Goal: Information Seeking & Learning: Learn about a topic

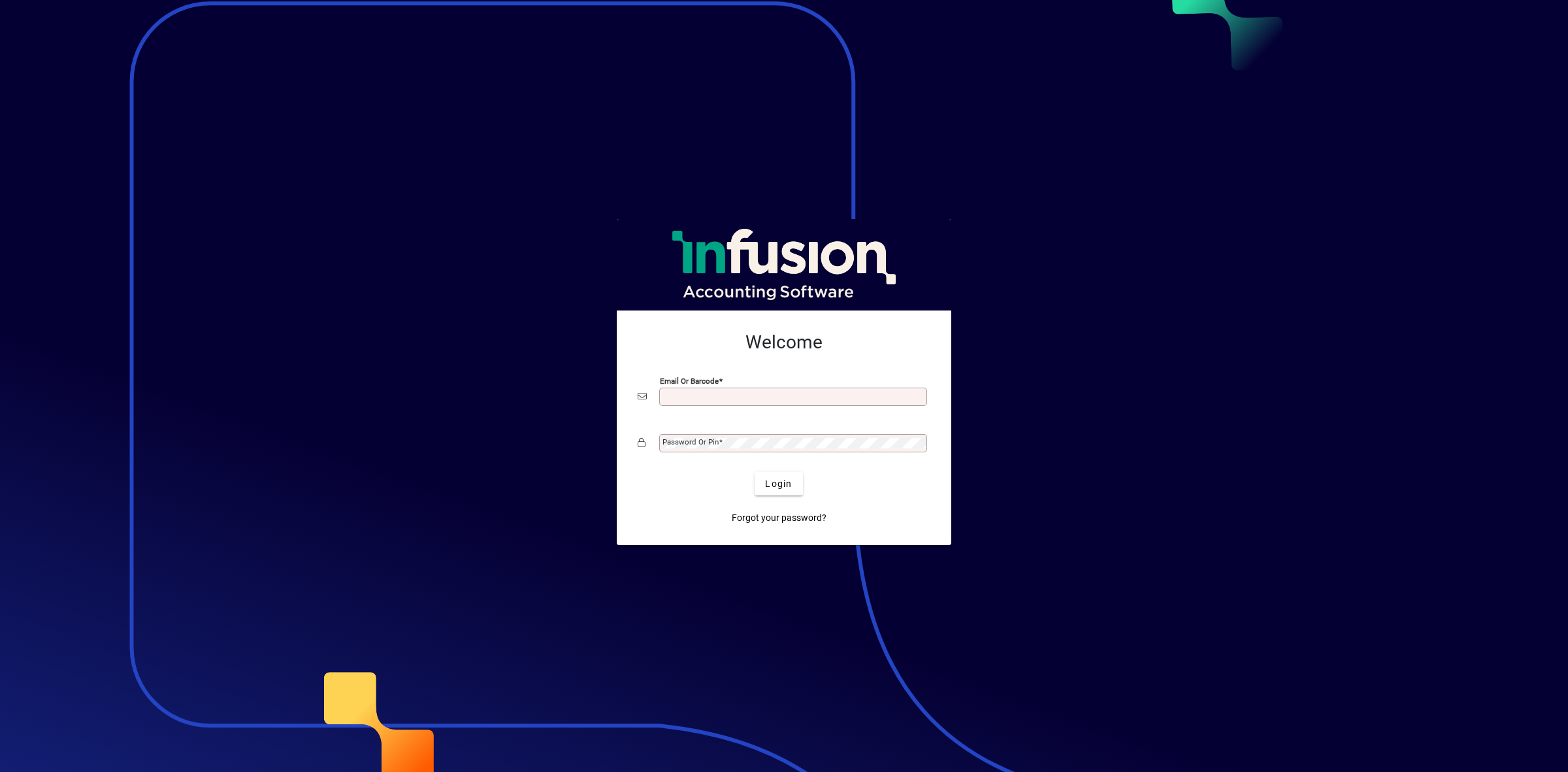
click at [709, 392] on input "Email or Barcode" at bounding box center [795, 397] width 264 height 11
type input "**********"
click at [781, 487] on span "Login" at bounding box center [779, 484] width 27 height 14
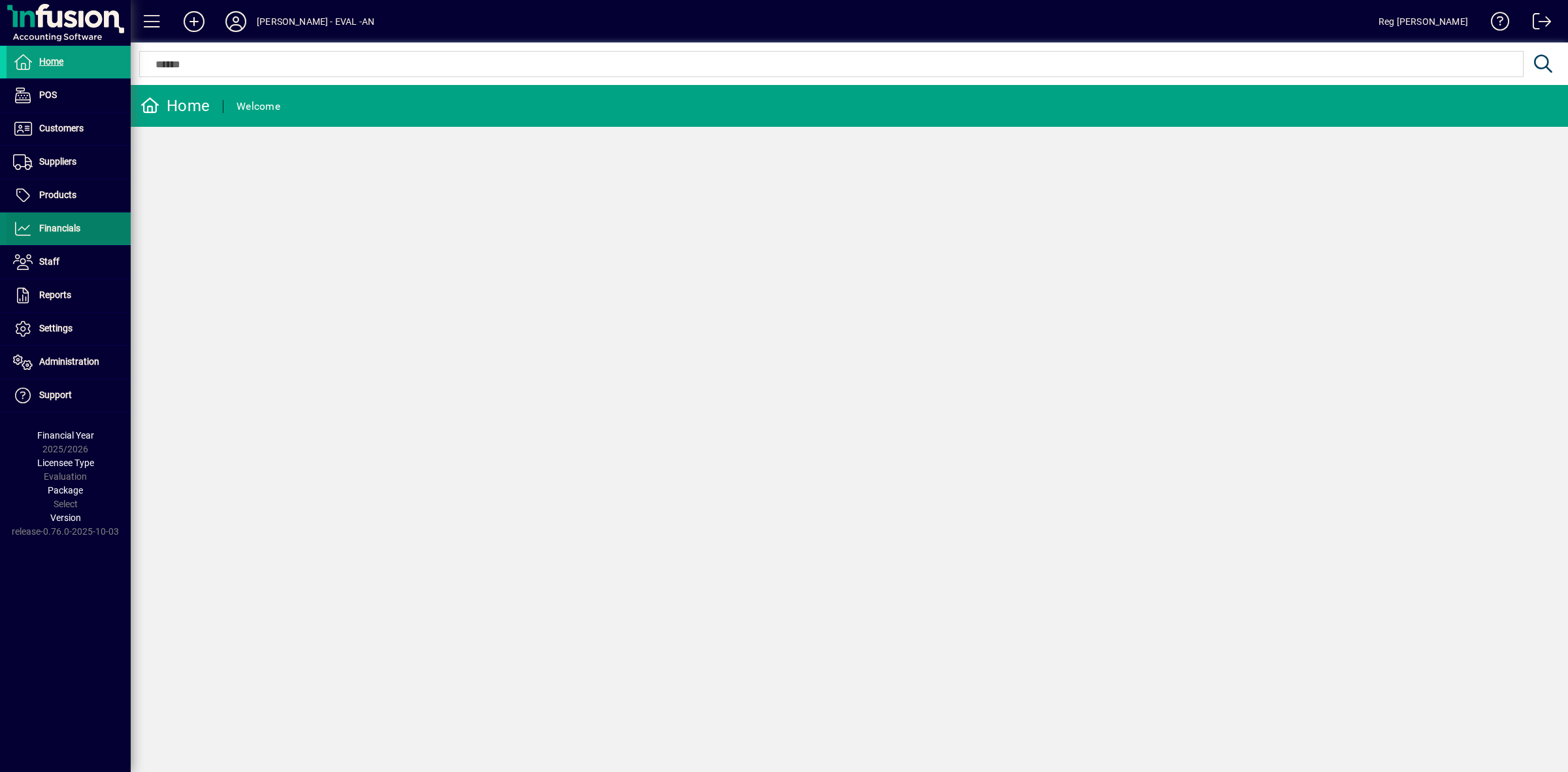
click at [60, 228] on span "Financials" at bounding box center [60, 228] width 41 height 11
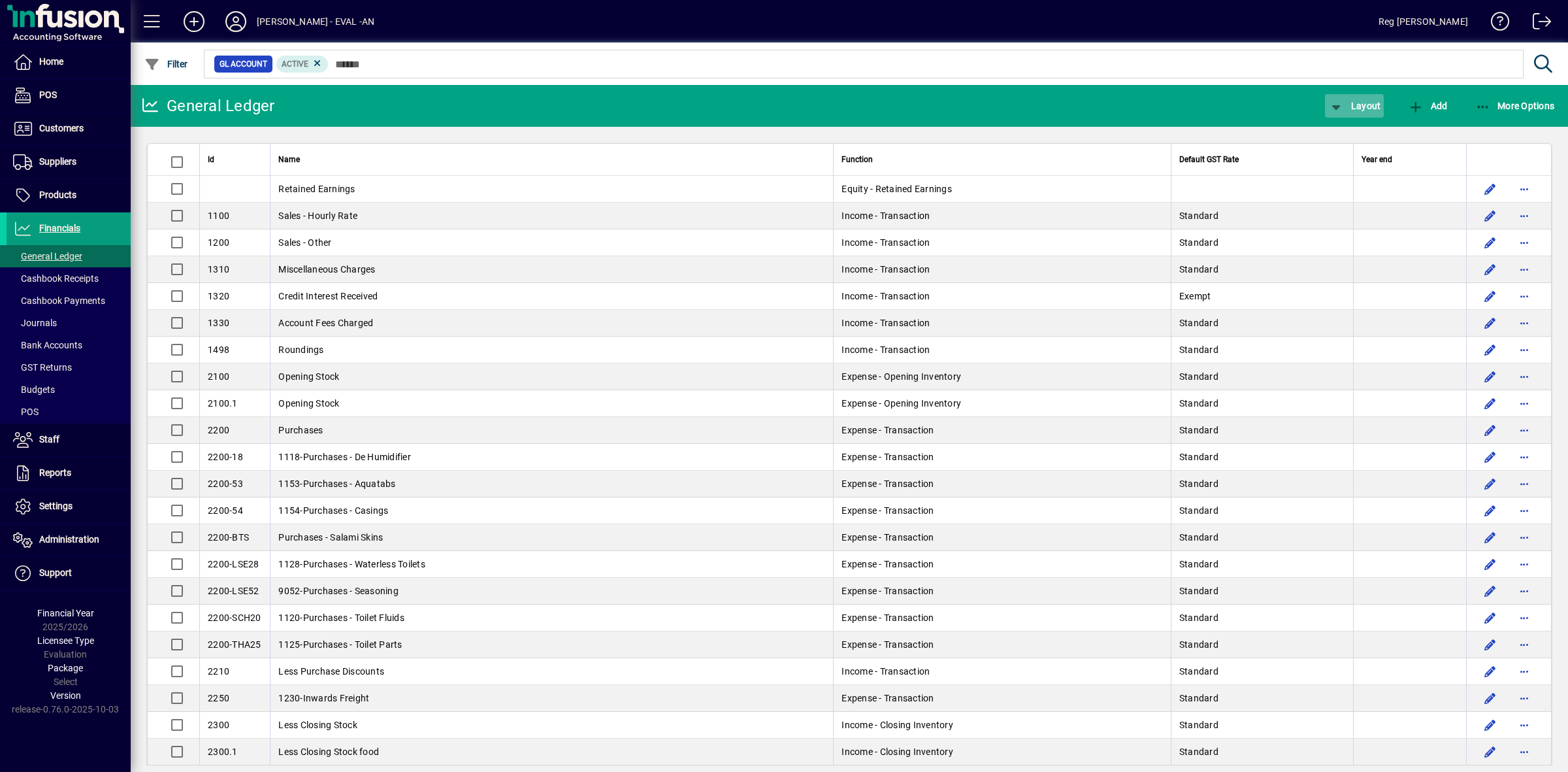
click at [1373, 101] on span "Layout" at bounding box center [1354, 106] width 52 height 11
click at [1350, 150] on span "Profit & Loss" at bounding box center [1368, 158] width 83 height 16
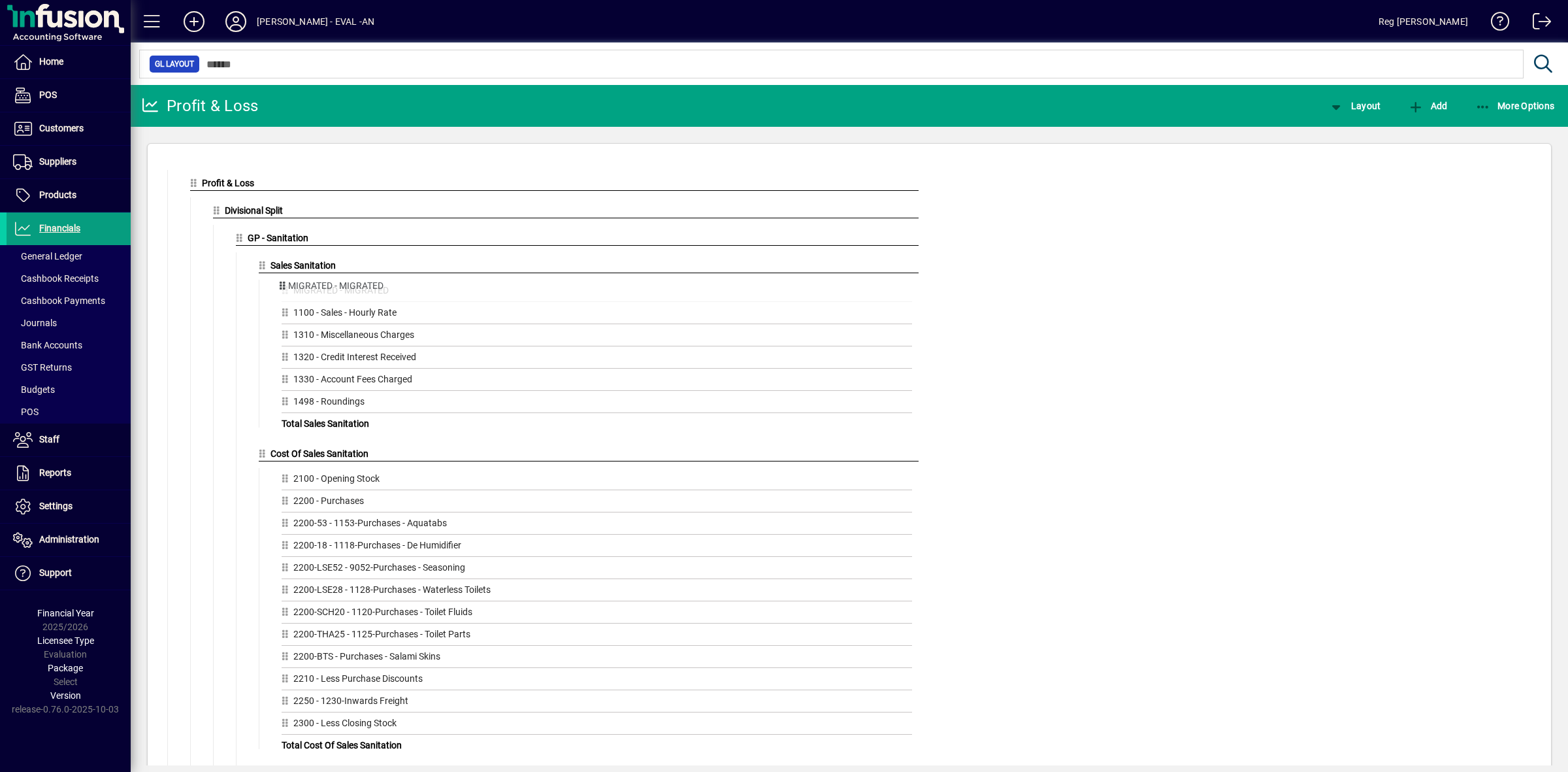
drag, startPoint x: 286, startPoint y: 340, endPoint x: 280, endPoint y: 288, distance: 52.3
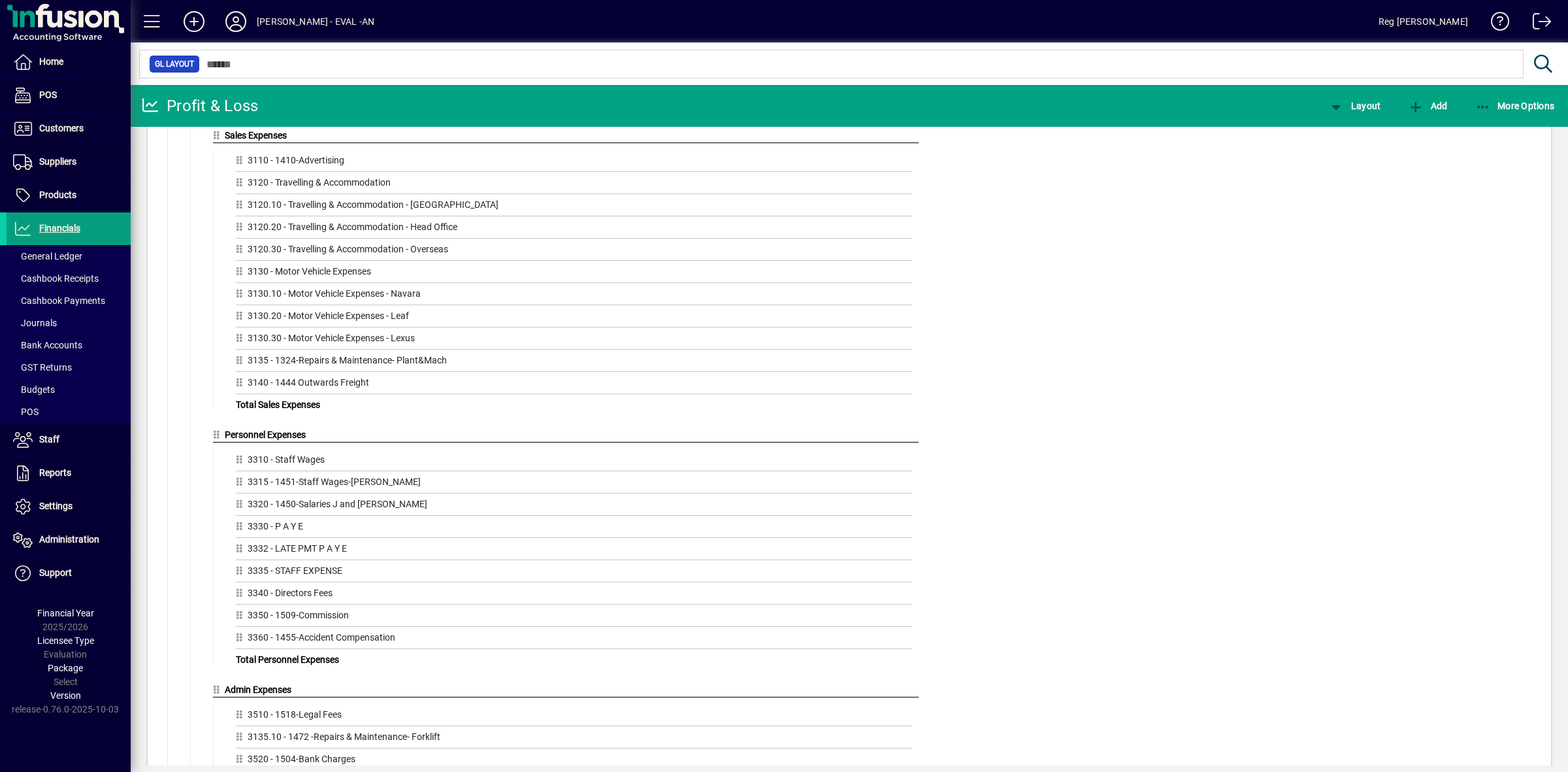
scroll to position [953, 0]
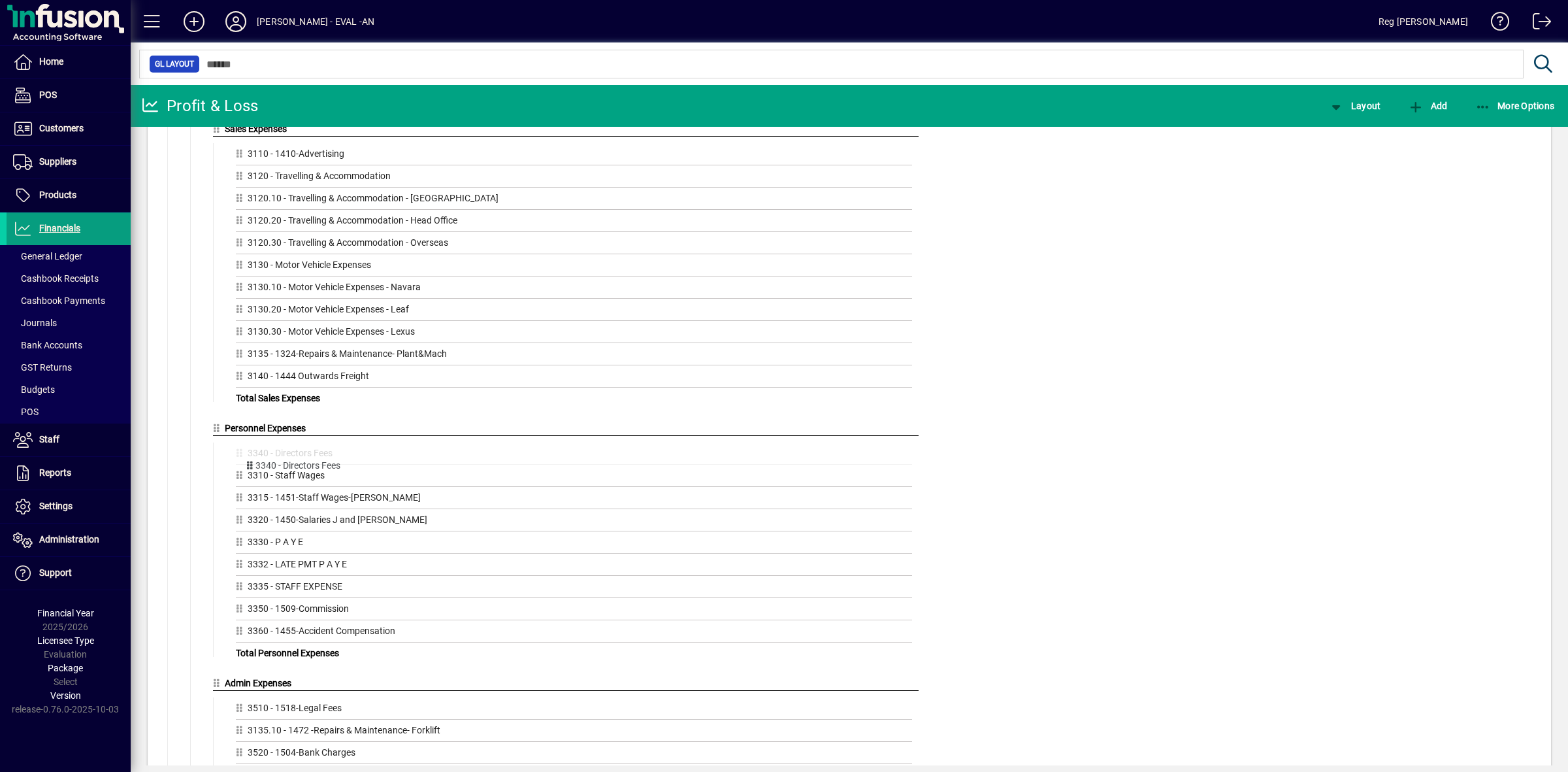
drag, startPoint x: 240, startPoint y: 595, endPoint x: 250, endPoint y: 461, distance: 134.4
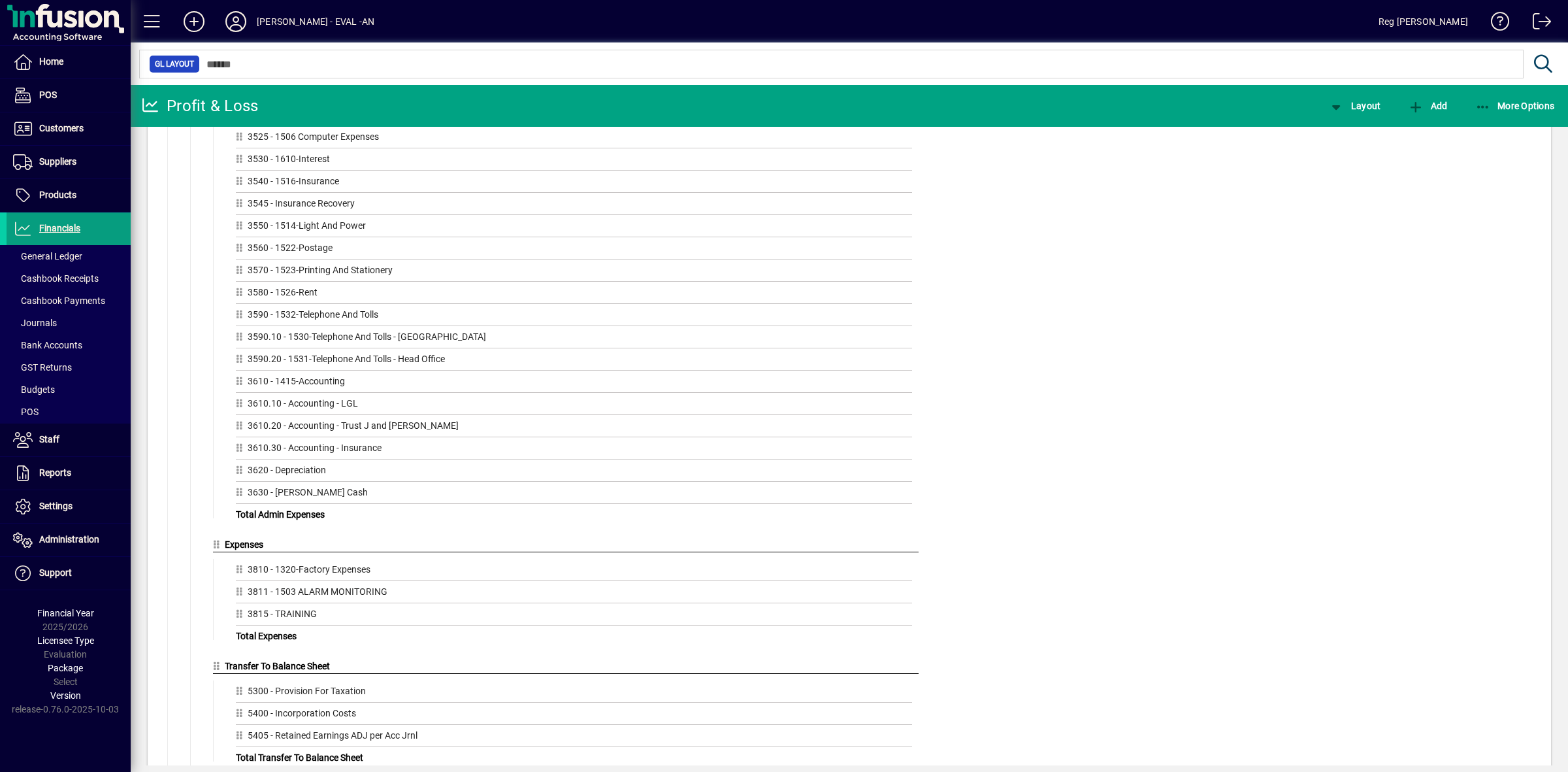
scroll to position [1697, 0]
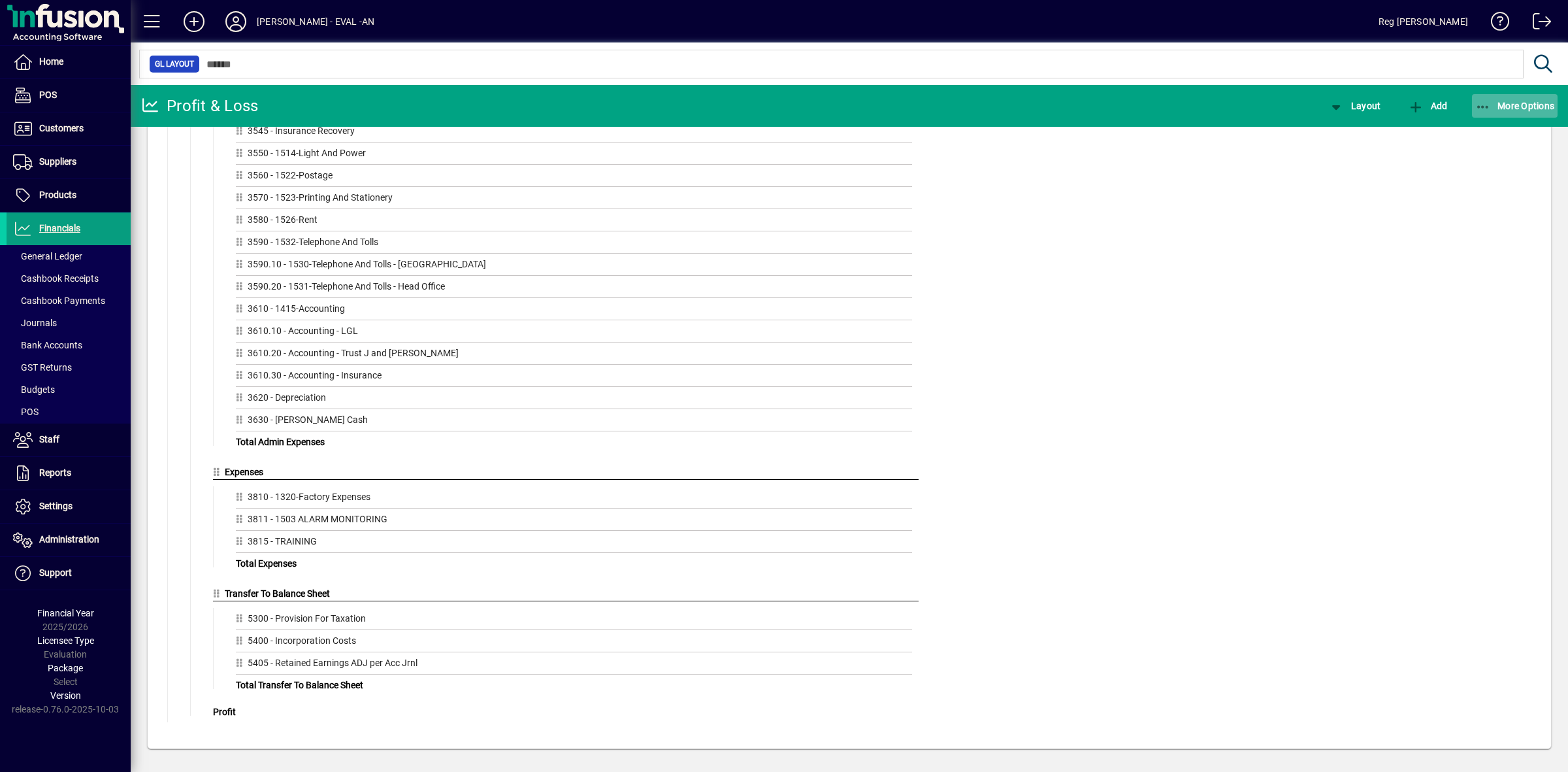
click at [1480, 102] on icon "button" at bounding box center [1483, 107] width 16 height 13
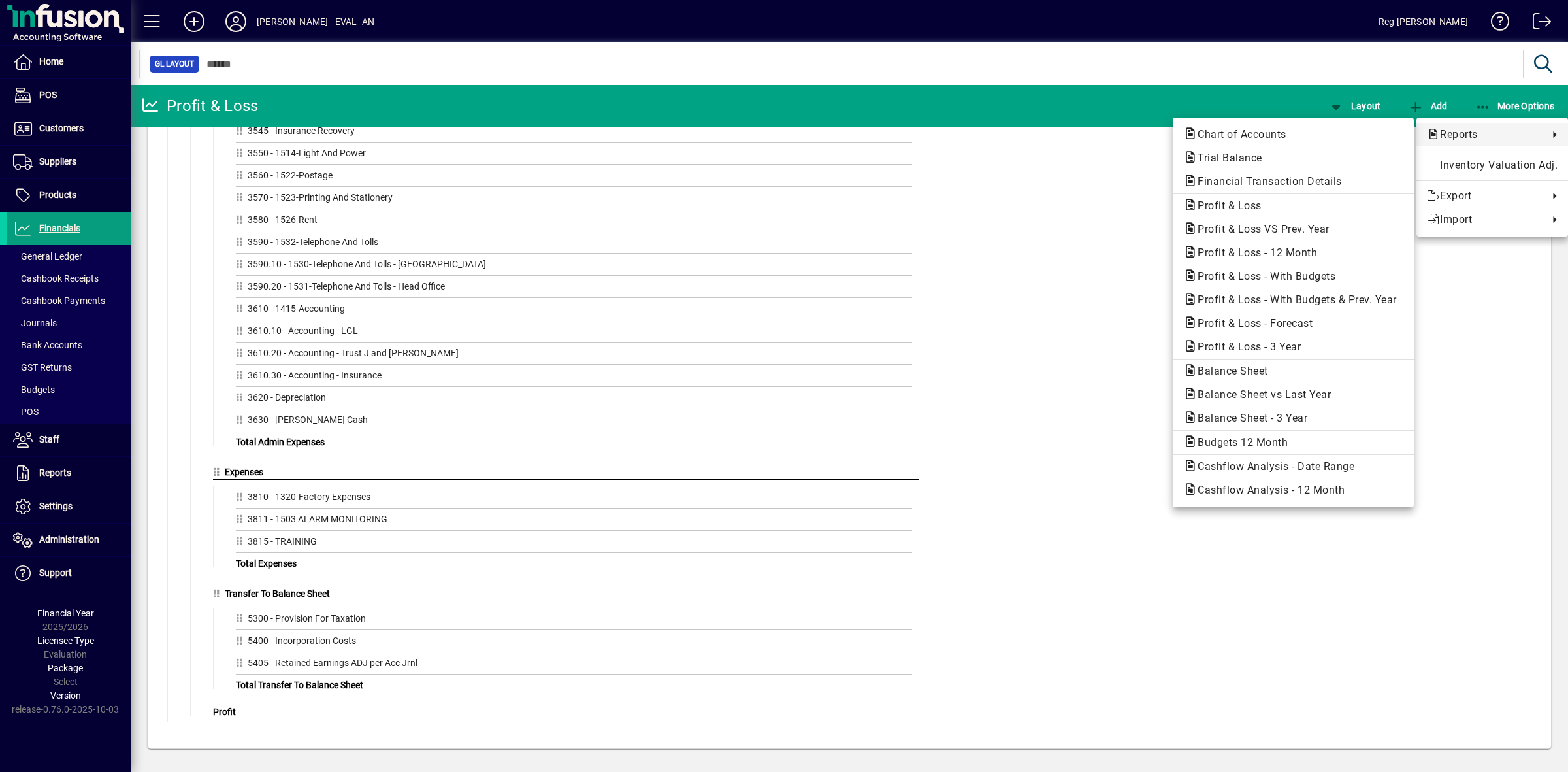
click at [1128, 366] on div at bounding box center [784, 386] width 1568 height 772
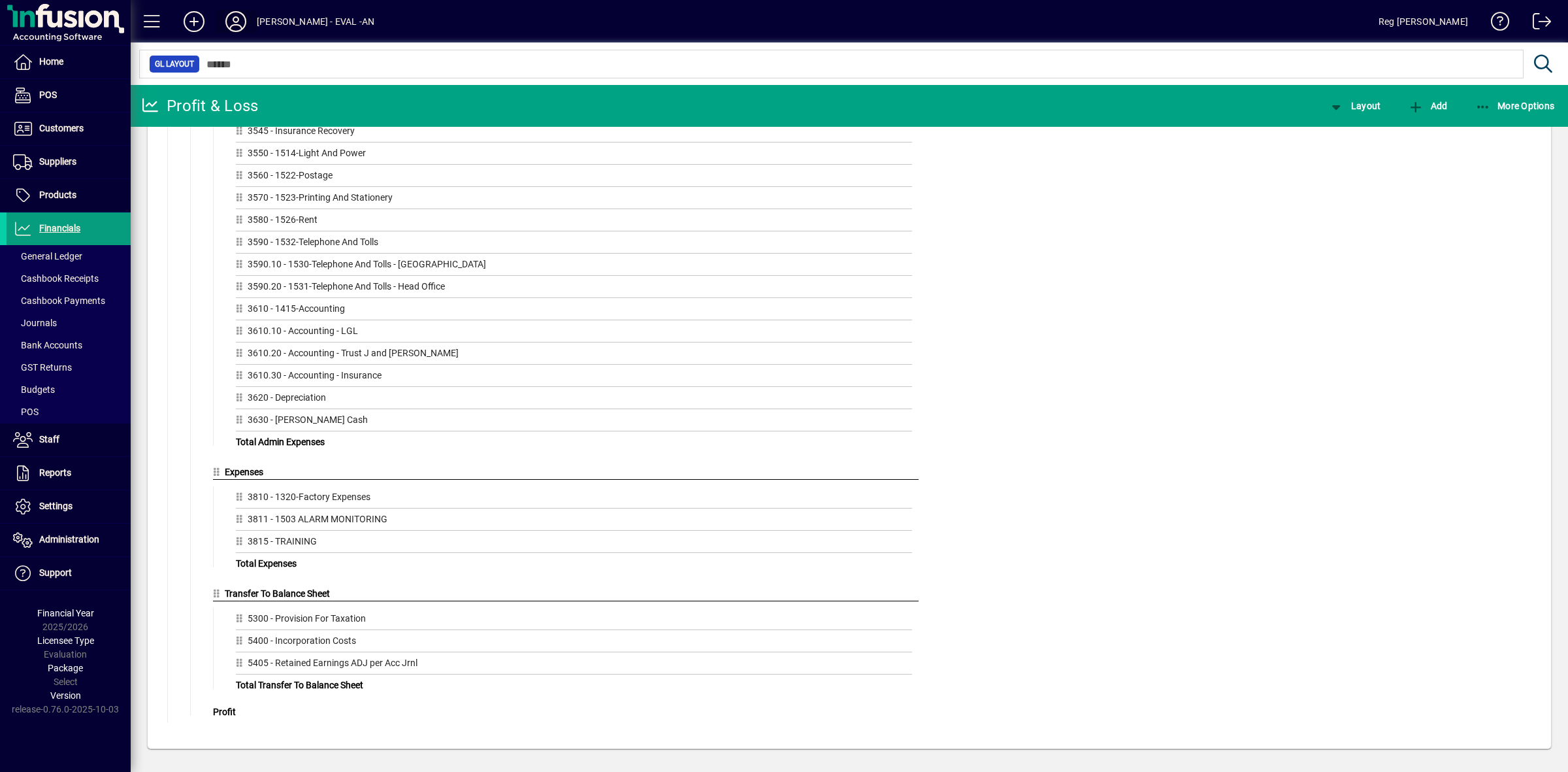
click at [236, 19] on icon at bounding box center [236, 21] width 26 height 21
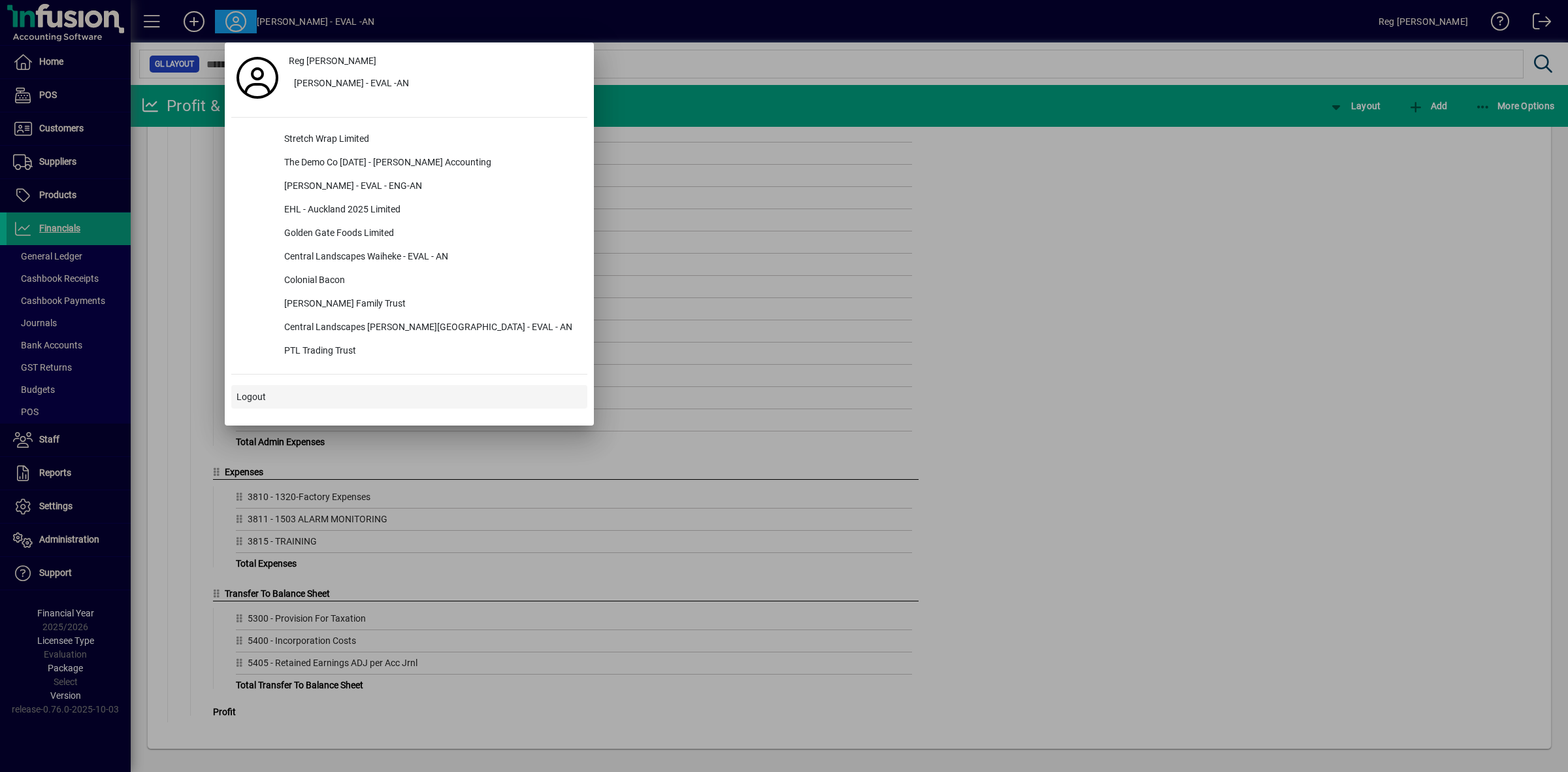
click at [246, 399] on span "Logout" at bounding box center [252, 397] width 29 height 14
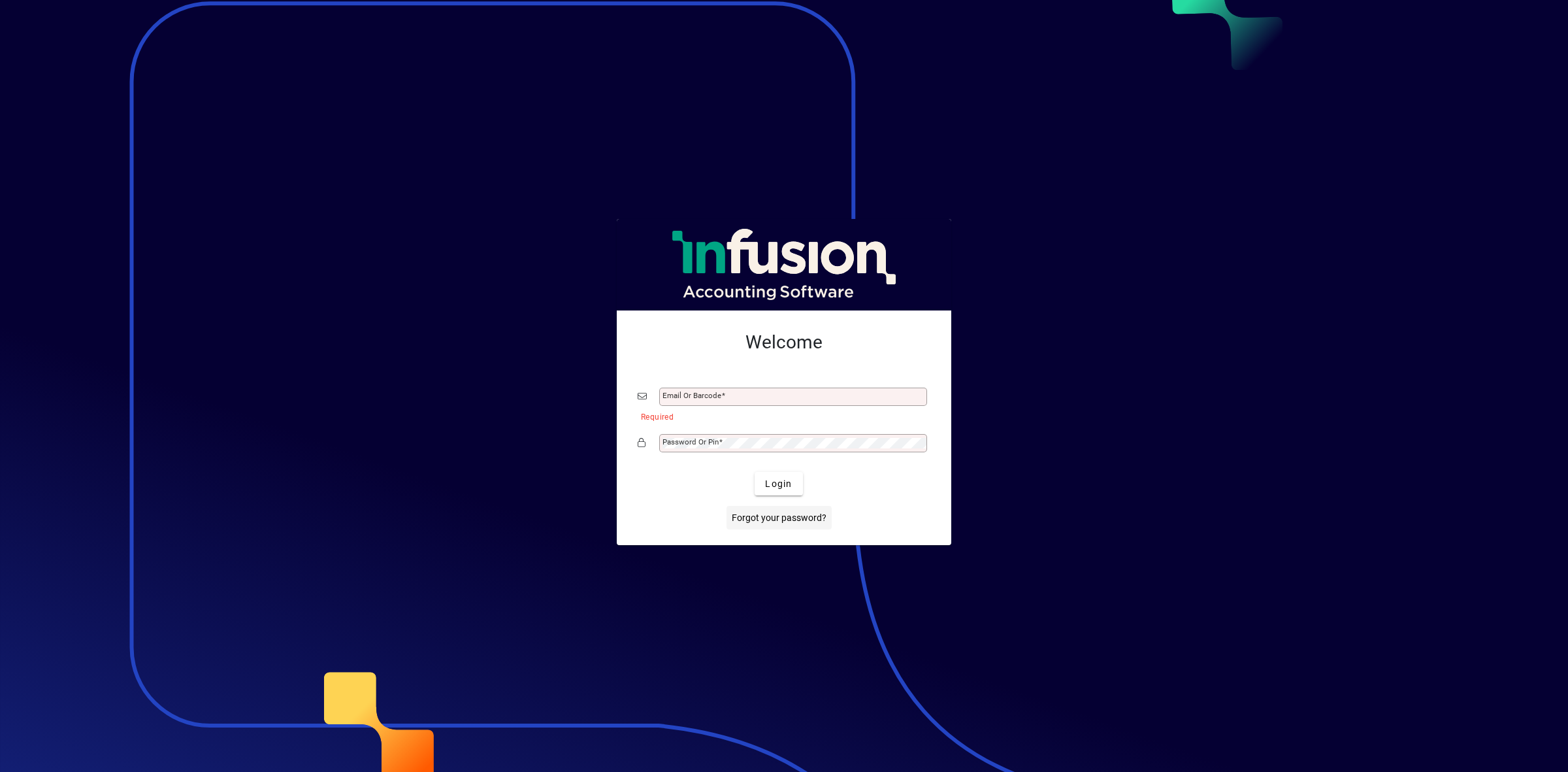
drag, startPoint x: 541, startPoint y: 471, endPoint x: 812, endPoint y: 508, distance: 273.5
click at [812, 508] on app-login-layout "Welcome Email or Barcode Required Password or Pin Login Forgot your password?" at bounding box center [784, 386] width 1568 height 772
